Goal: Task Accomplishment & Management: Manage account settings

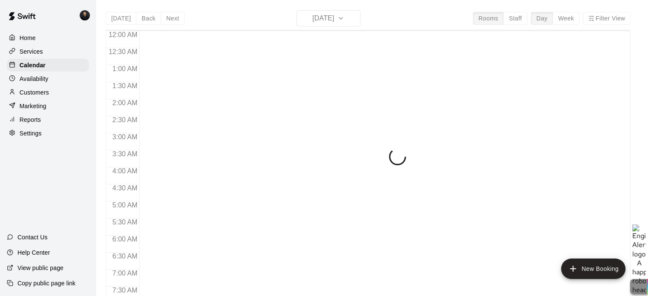
scroll to position [542, 0]
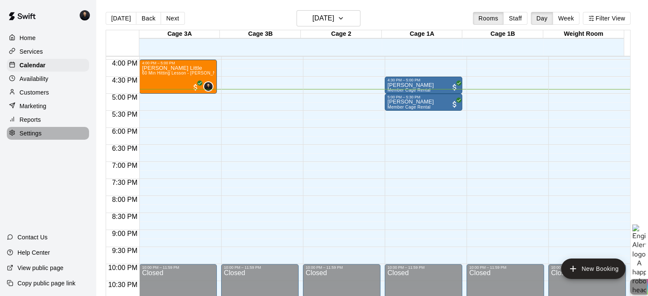
click at [36, 138] on p "Settings" at bounding box center [31, 133] width 22 height 9
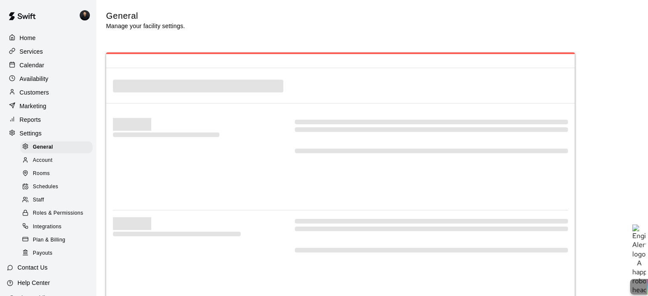
select select "**"
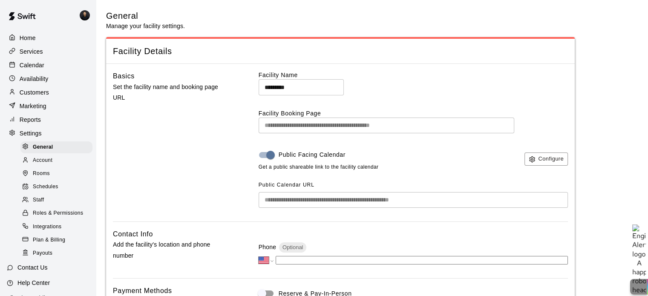
click at [43, 204] on span "Staff" at bounding box center [38, 200] width 11 height 9
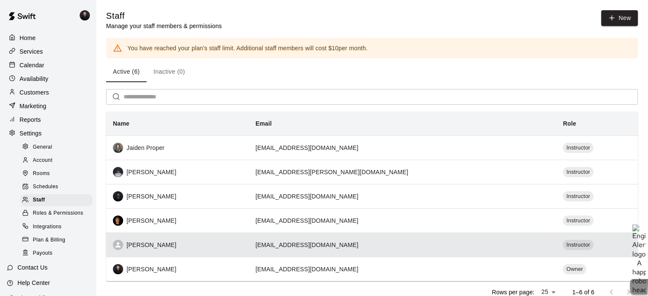
click at [169, 248] on div "[PERSON_NAME]" at bounding box center [177, 245] width 129 height 10
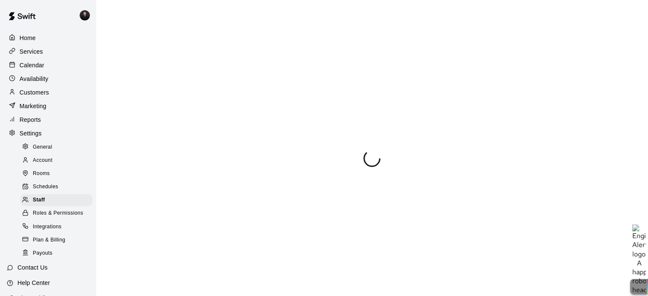
select select "**"
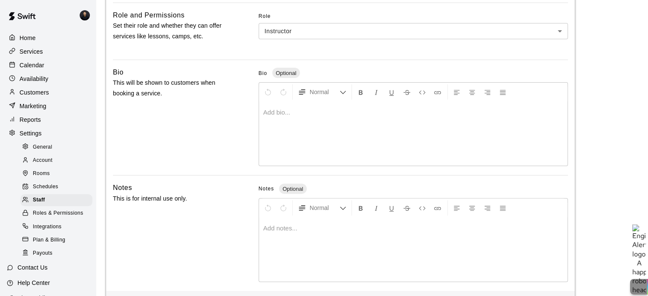
scroll to position [264, 0]
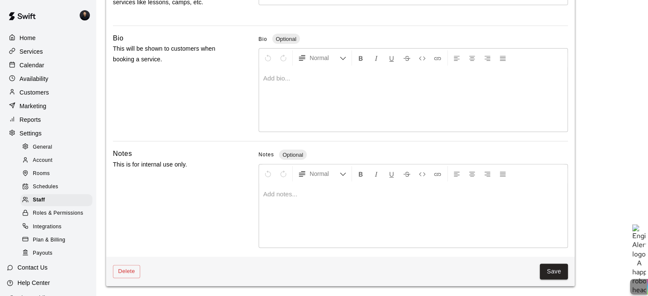
click at [291, 213] on div at bounding box center [413, 216] width 308 height 64
click at [297, 93] on div at bounding box center [413, 100] width 308 height 64
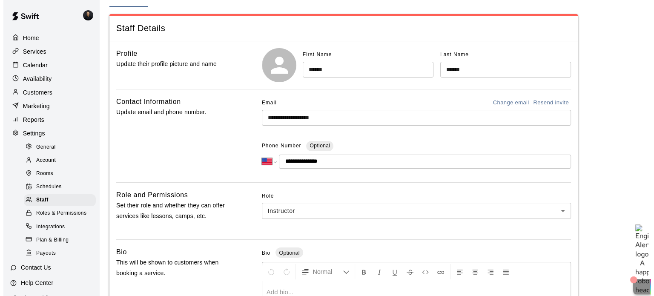
scroll to position [0, 0]
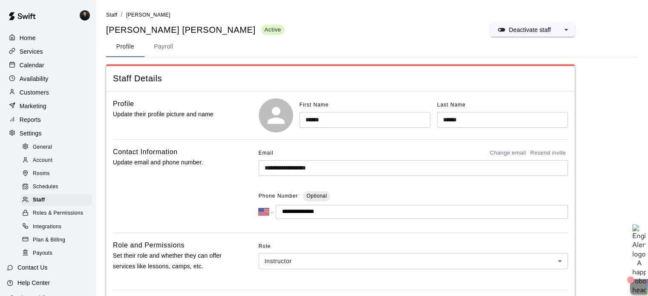
click at [29, 37] on p "Home" at bounding box center [28, 38] width 16 height 9
